Goal: Task Accomplishment & Management: Use online tool/utility

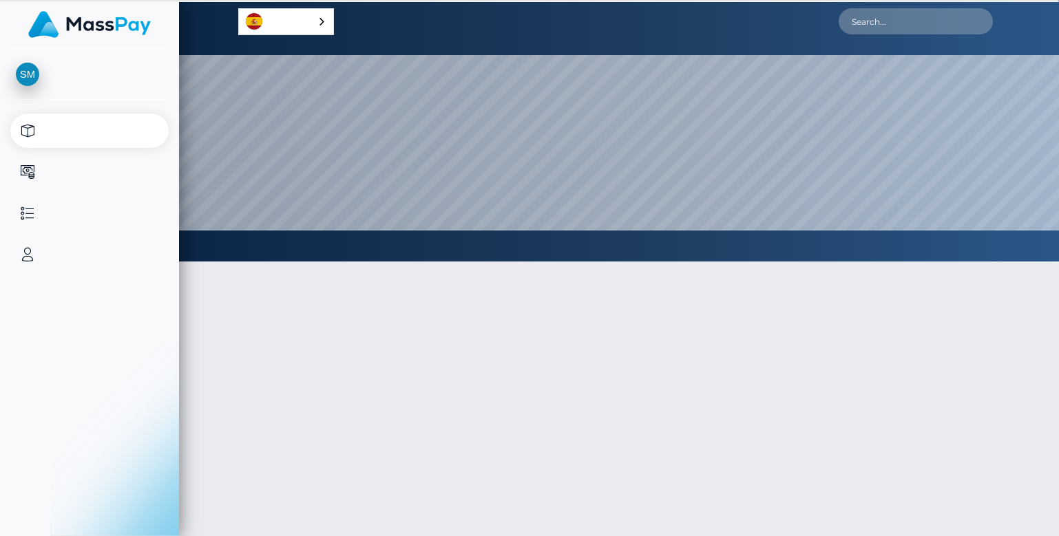
select select
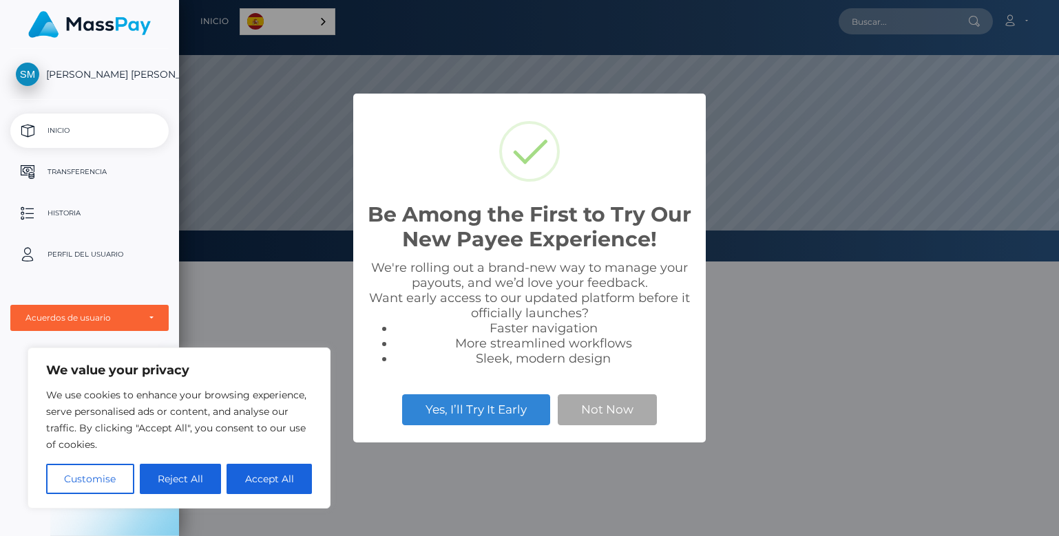
scroll to position [262, 880]
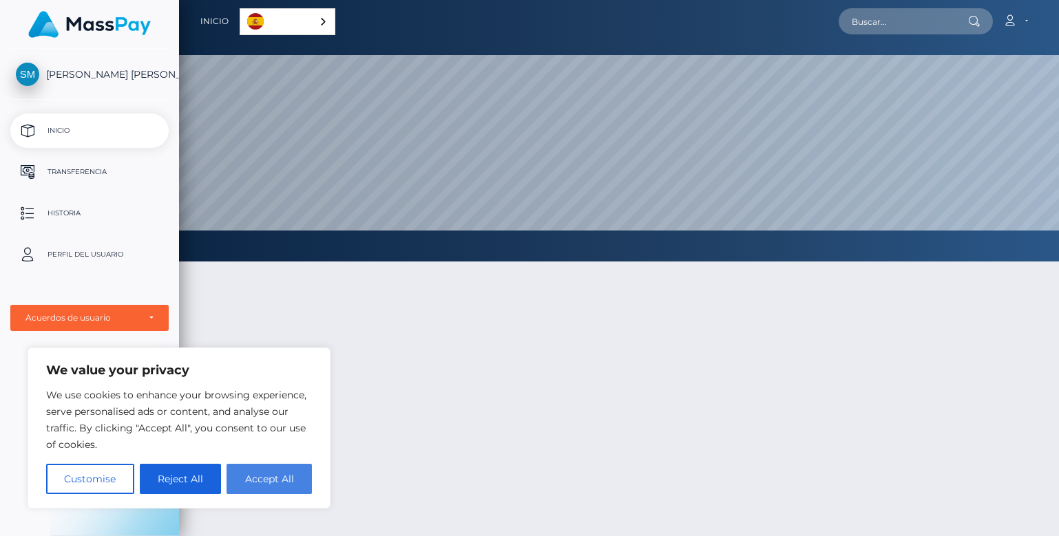
click at [260, 484] on button "Accept All" at bounding box center [269, 479] width 85 height 30
checkbox input "true"
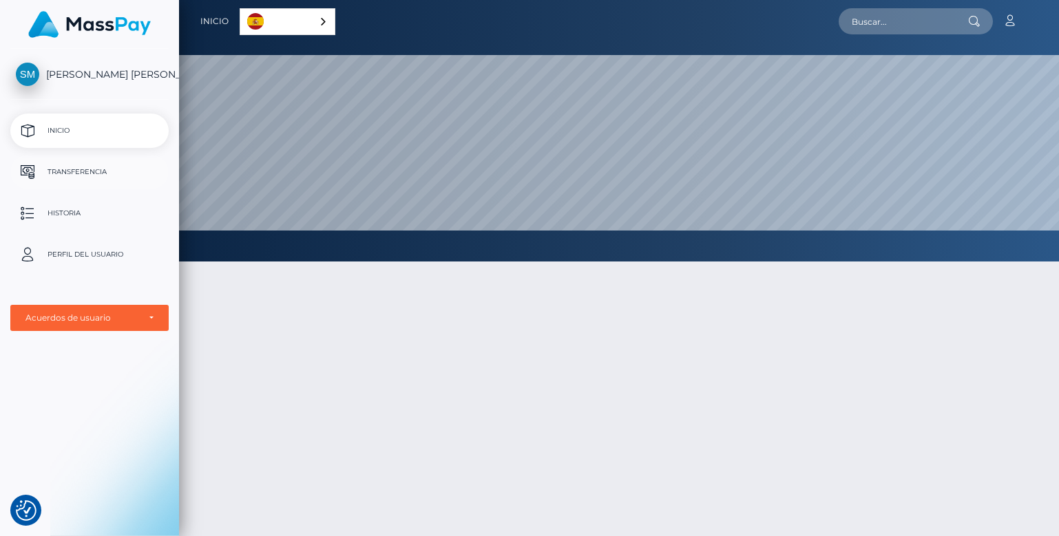
click at [85, 175] on p "Transferencia" at bounding box center [89, 172] width 147 height 21
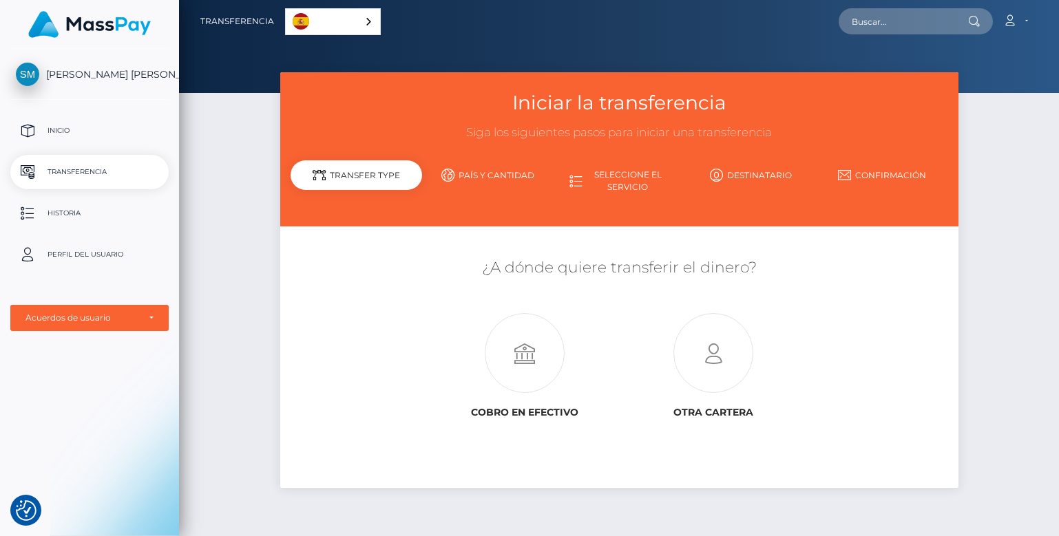
click at [513, 176] on link "País y cantidad" at bounding box center [488, 175] width 132 height 24
click at [369, 171] on div "Transfer Type" at bounding box center [357, 175] width 132 height 30
click at [493, 168] on link "País y cantidad" at bounding box center [488, 175] width 132 height 24
click at [724, 355] on icon at bounding box center [713, 354] width 189 height 80
click at [372, 174] on div "Tipo de transferencia" at bounding box center [357, 181] width 132 height 42
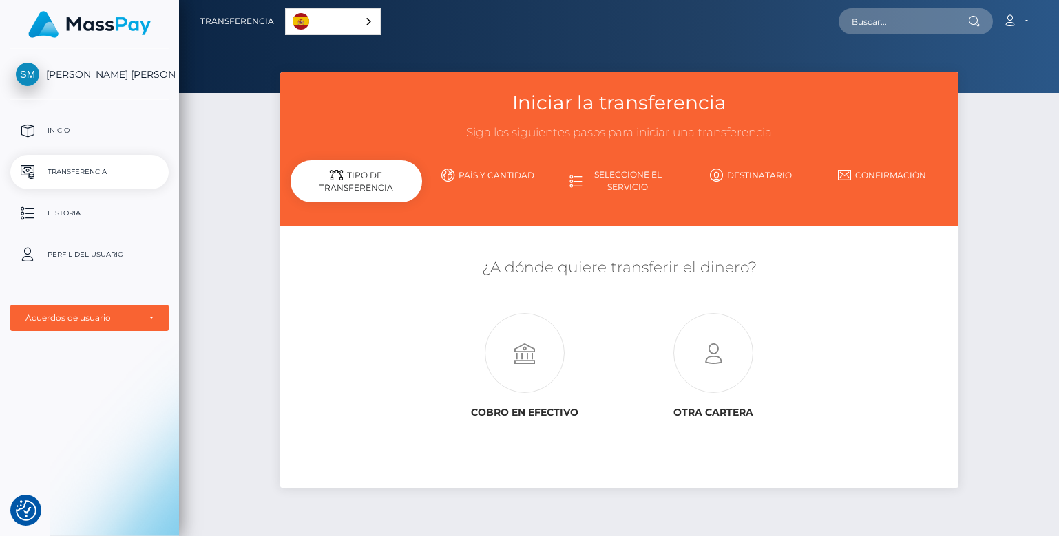
click at [367, 19] on div "Español" at bounding box center [333, 21] width 96 height 27
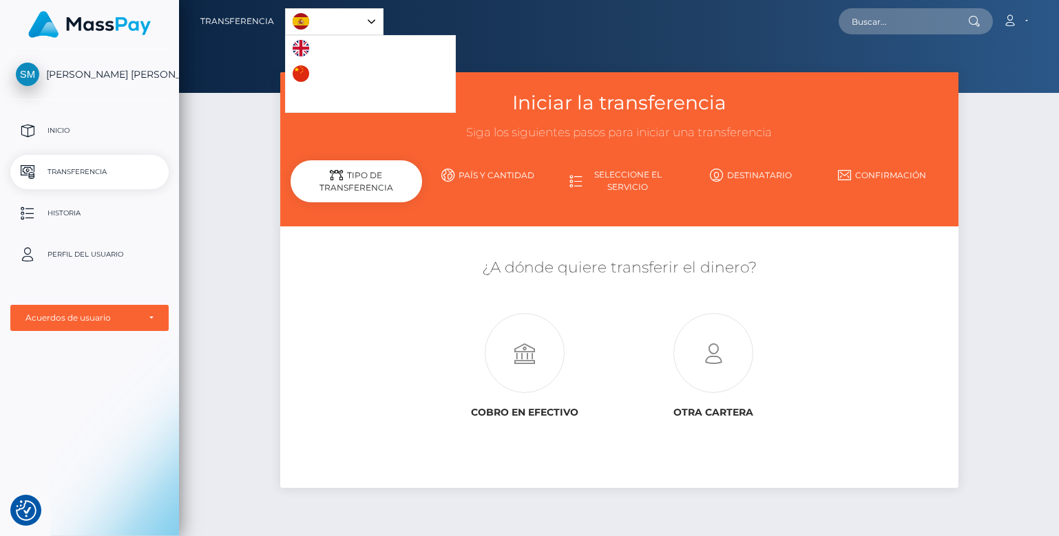
click at [367, 19] on div "Español" at bounding box center [334, 21] width 98 height 27
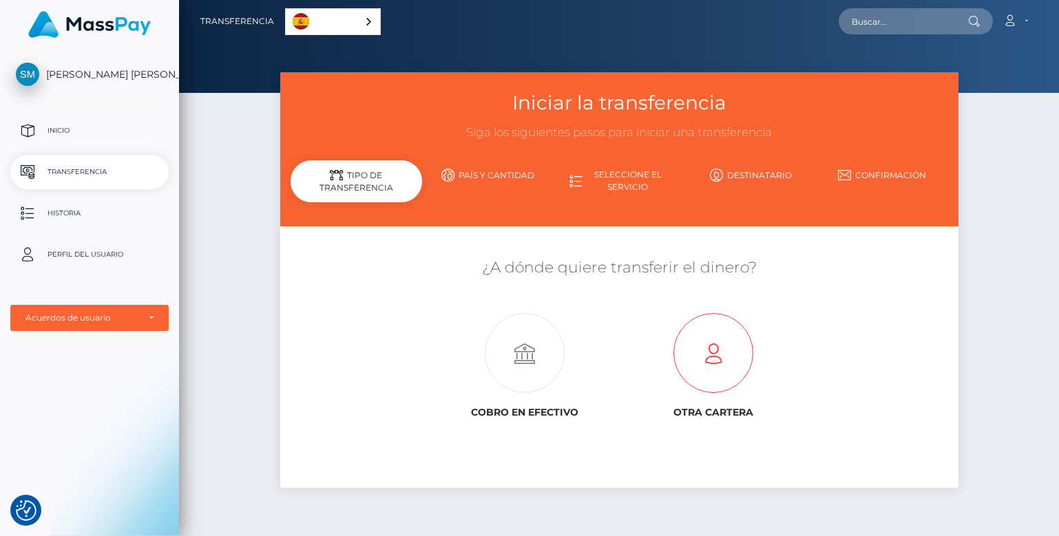
click at [720, 343] on icon at bounding box center [713, 354] width 189 height 80
